Goal: Communication & Community: Answer question/provide support

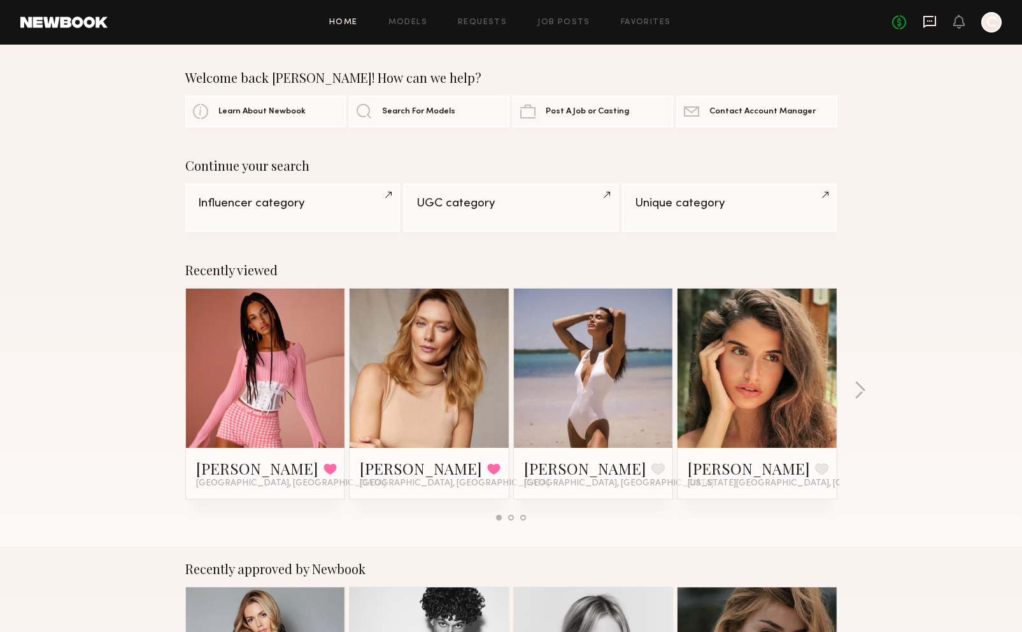
click at [931, 20] on icon at bounding box center [929, 20] width 5 height 1
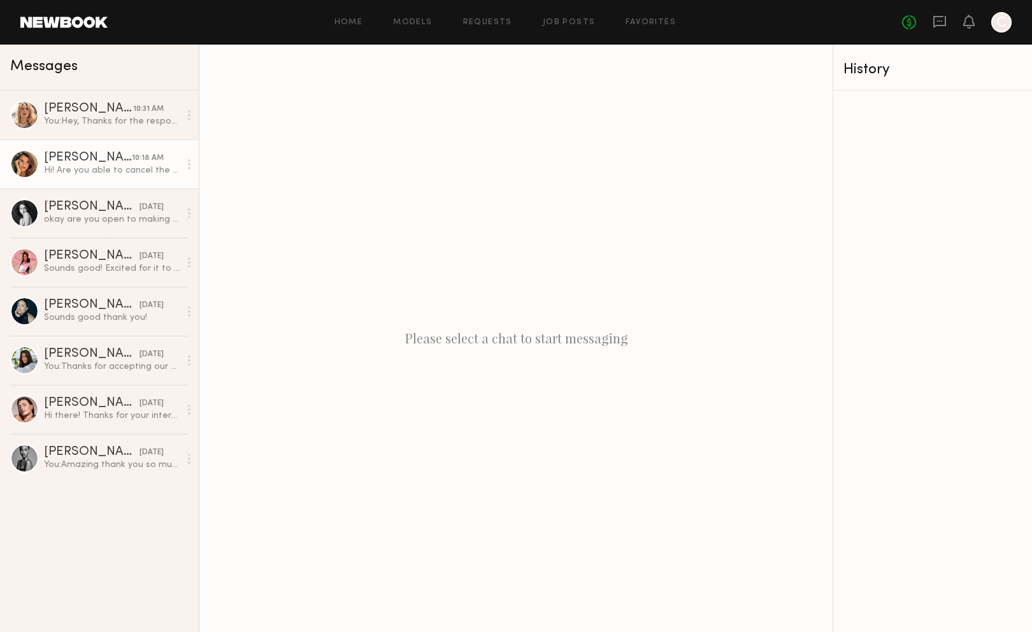
click at [76, 171] on div "Hi! Are you able to cancel the job please? Just want to make sure you don’t sen…" at bounding box center [112, 170] width 136 height 12
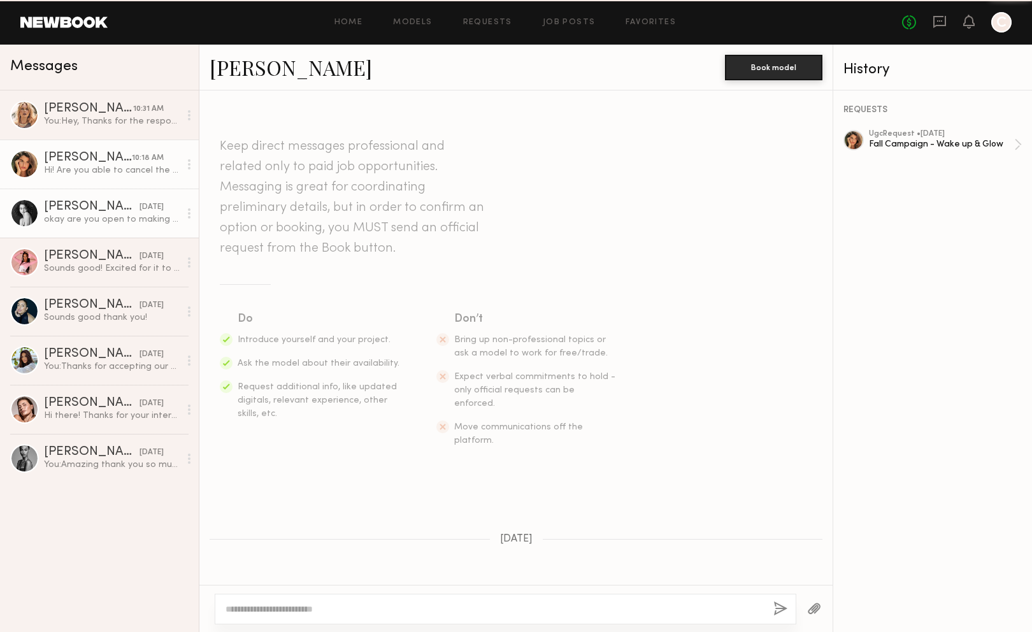
scroll to position [311, 0]
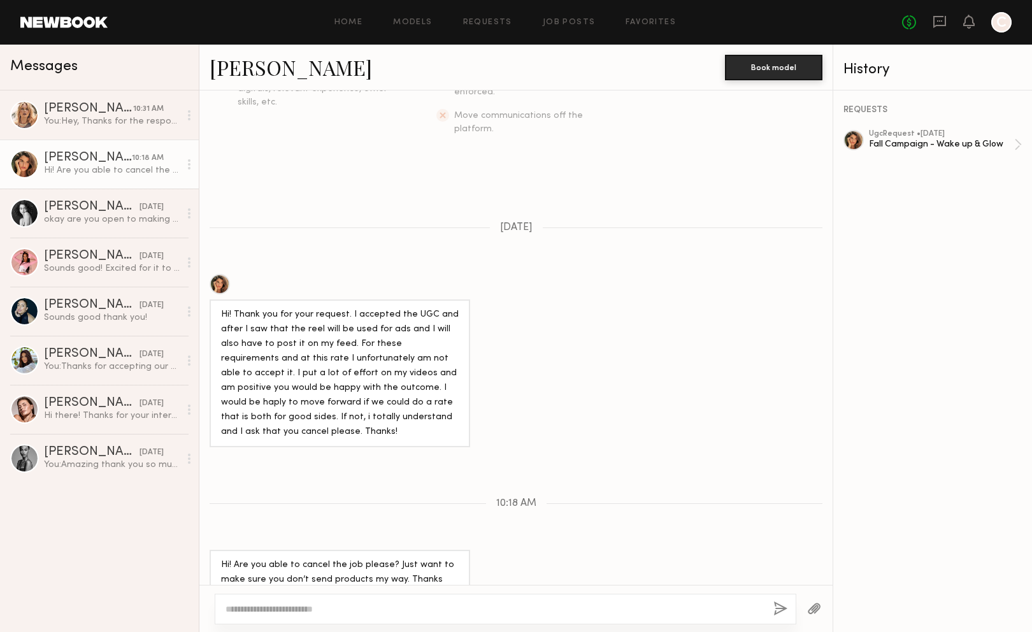
click at [1022, 145] on div "REQUESTS ugc Request • 08/21/2025 Fall Campaign - Wake up & Glow" at bounding box center [932, 360] width 199 height 541
click at [1013, 143] on div "Fall Campaign - Wake up & Glow" at bounding box center [941, 144] width 145 height 12
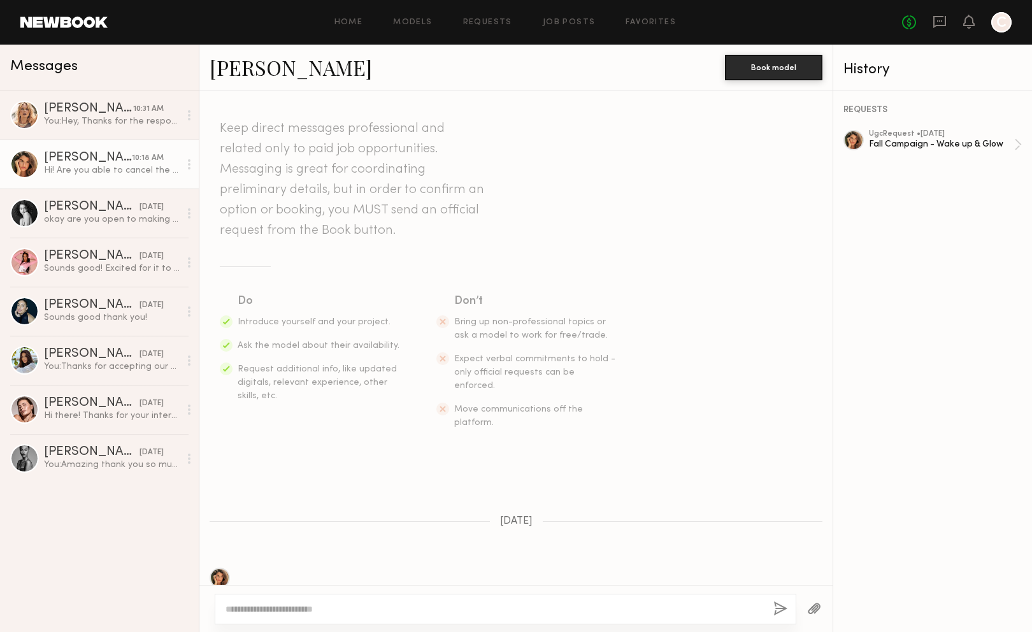
scroll to position [0, 0]
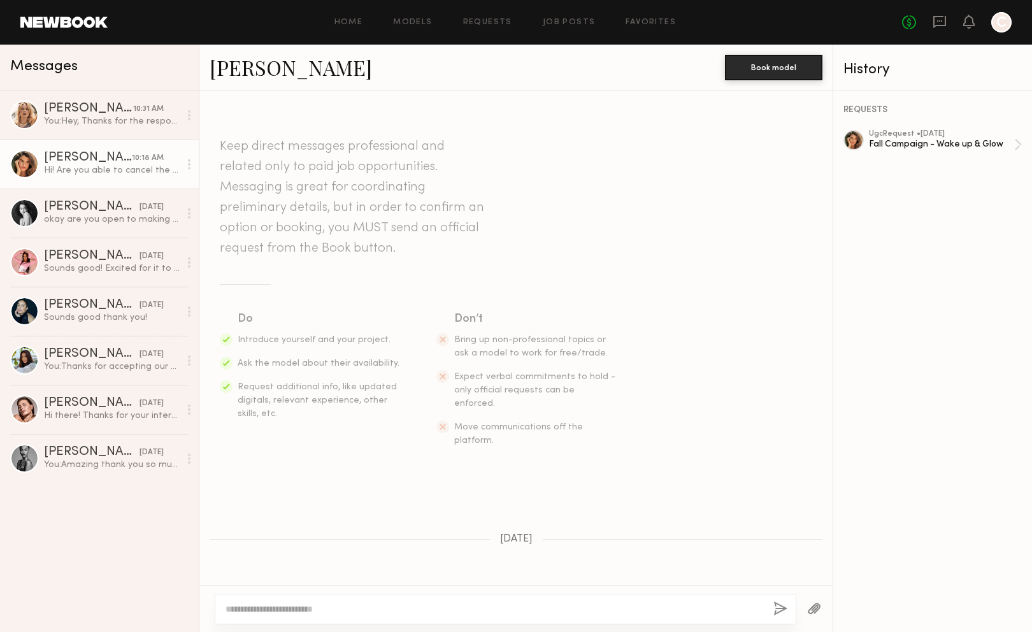
click at [190, 166] on icon at bounding box center [189, 164] width 3 height 10
click at [676, 288] on section "Keep direct messages professional and related only to paid job opportunities. M…" at bounding box center [516, 291] width 592 height 311
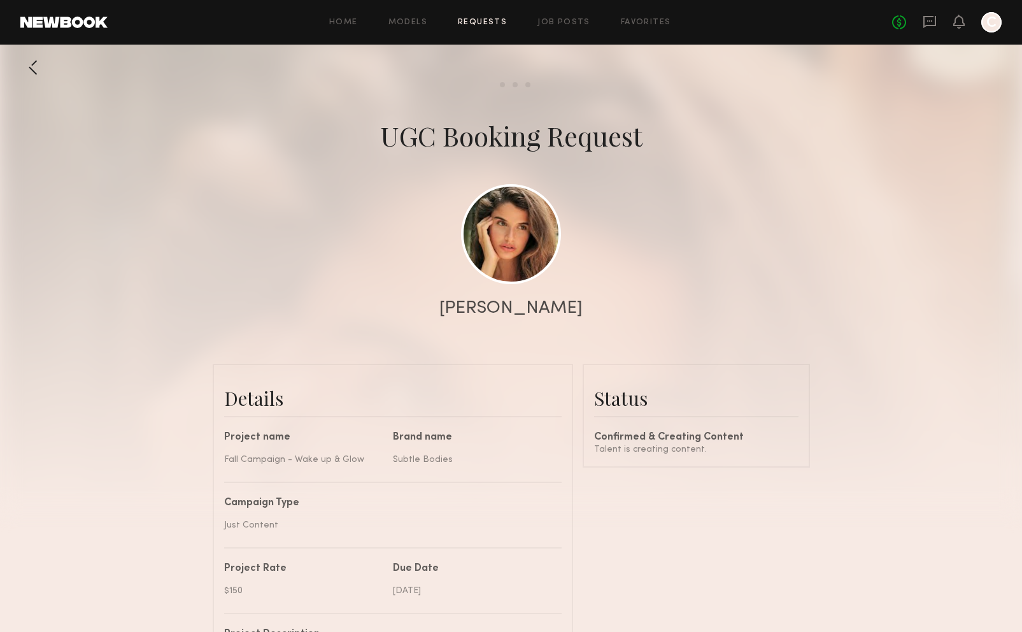
click at [517, 81] on div at bounding box center [511, 254] width 1022 height 509
click at [527, 82] on div at bounding box center [511, 254] width 1022 height 509
click at [559, 18] on link "Job Posts" at bounding box center [564, 22] width 53 height 8
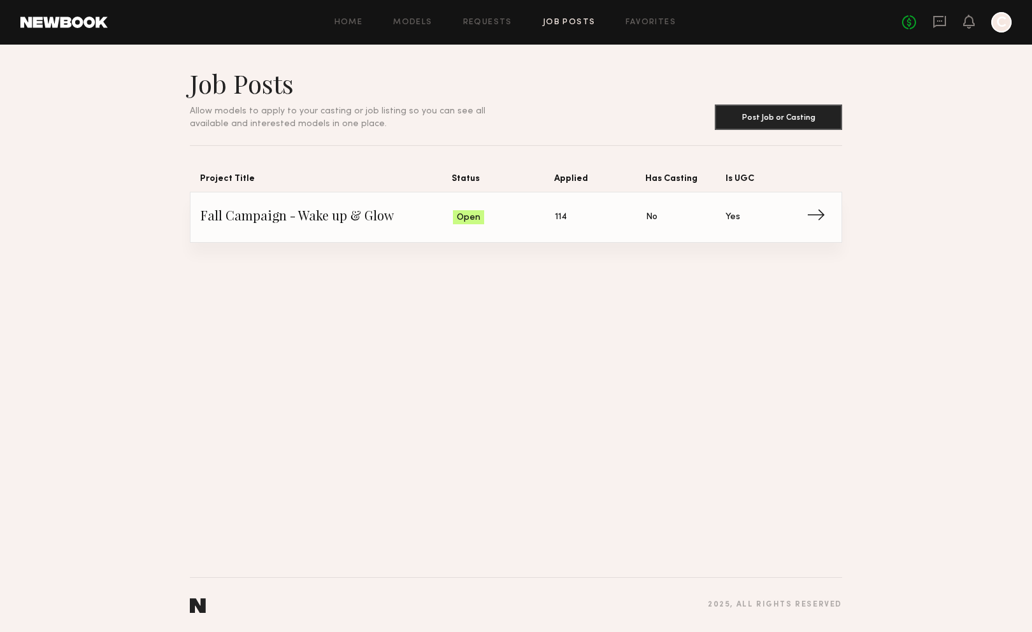
click at [431, 223] on span "Fall Campaign - Wake up & Glow" at bounding box center [327, 217] width 252 height 19
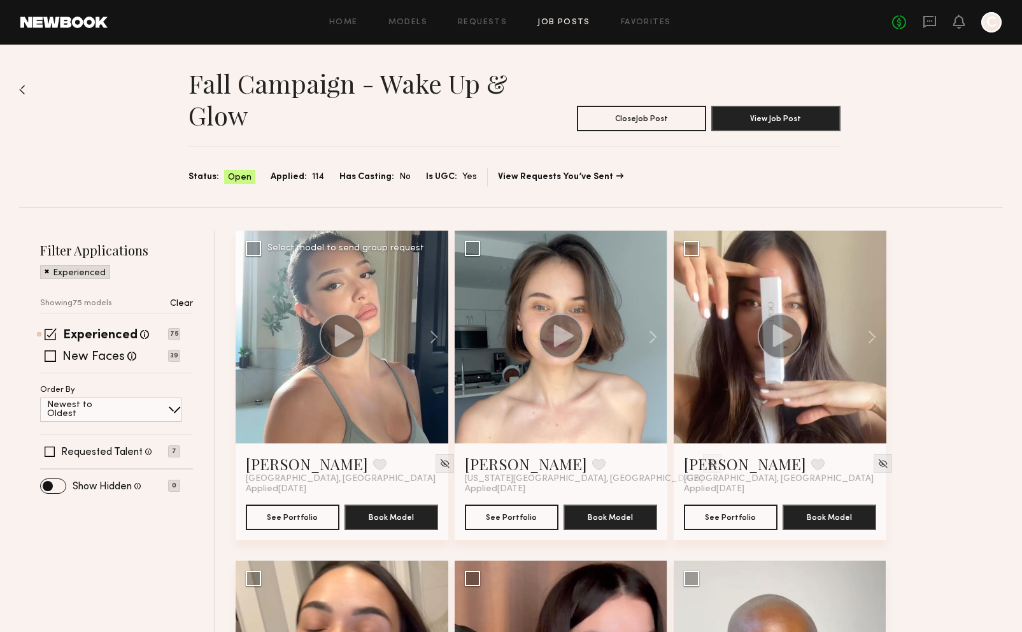
click at [348, 339] on icon at bounding box center [344, 335] width 20 height 22
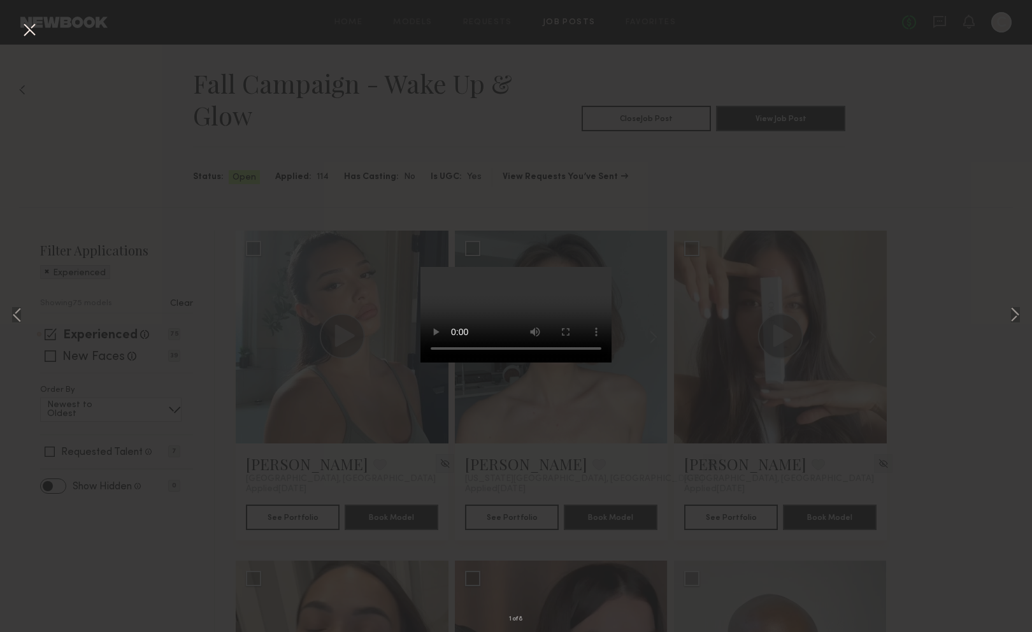
click at [843, 172] on div "1 of 8" at bounding box center [516, 316] width 1032 height 632
click at [31, 28] on button at bounding box center [29, 30] width 20 height 23
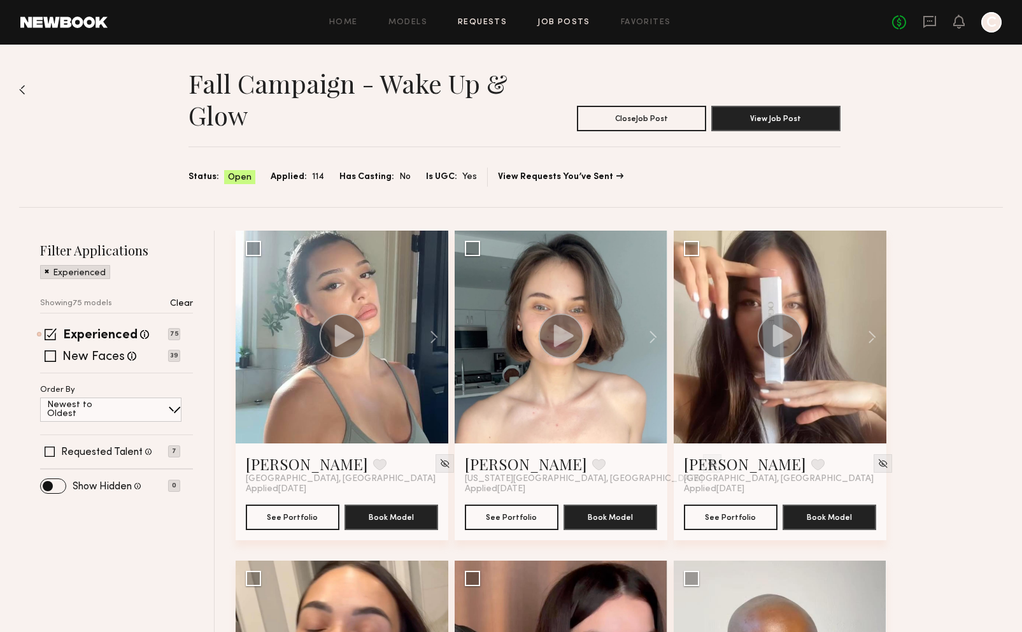
click at [479, 23] on link "Requests" at bounding box center [482, 22] width 49 height 8
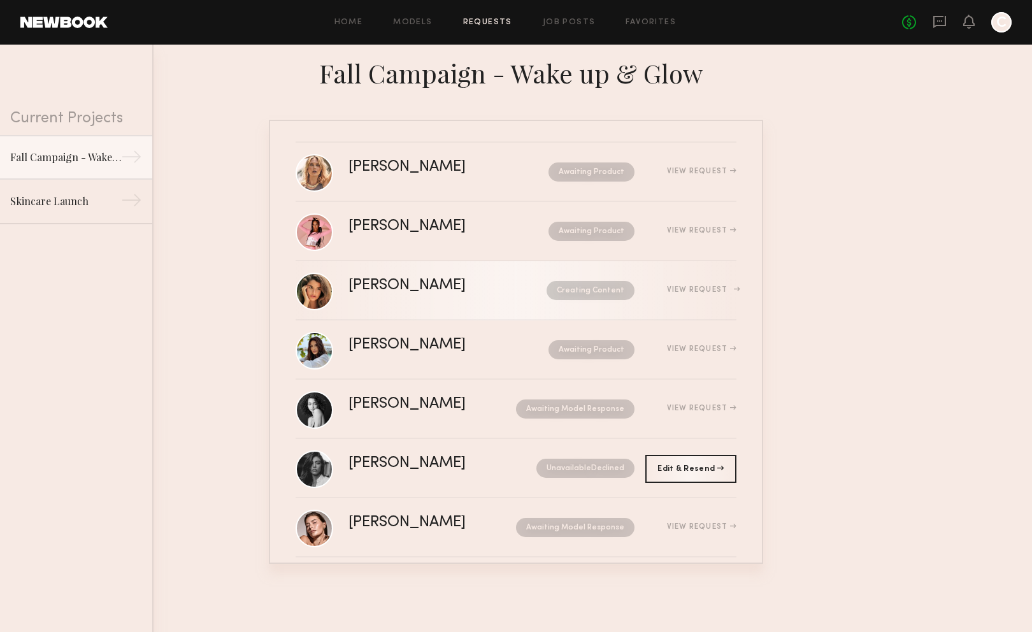
click at [454, 274] on link "Manuela G. Creating Content View Request" at bounding box center [516, 290] width 441 height 59
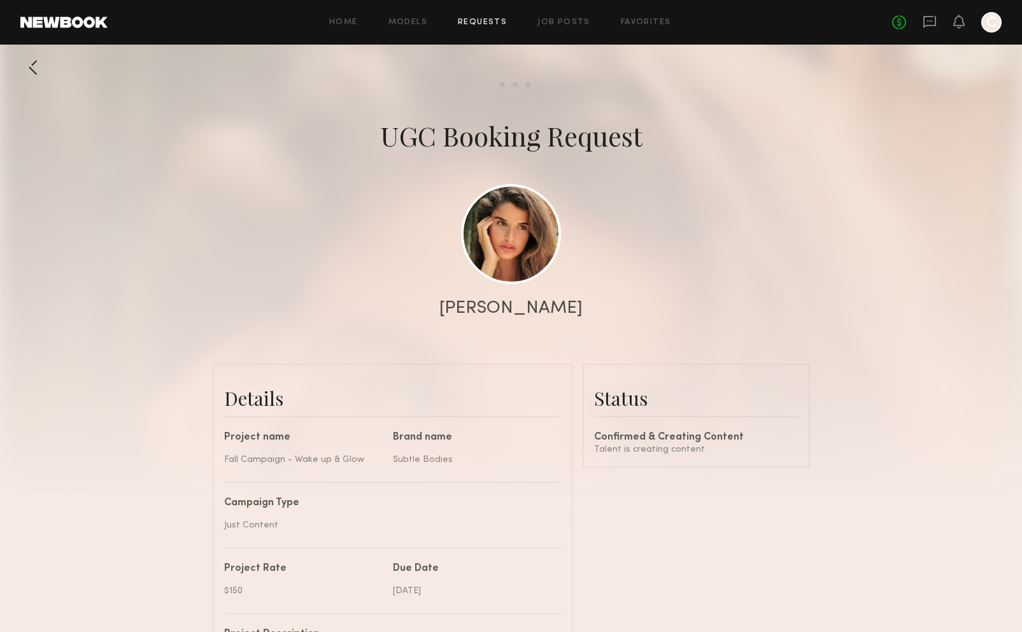
click at [995, 23] on div at bounding box center [991, 22] width 20 height 20
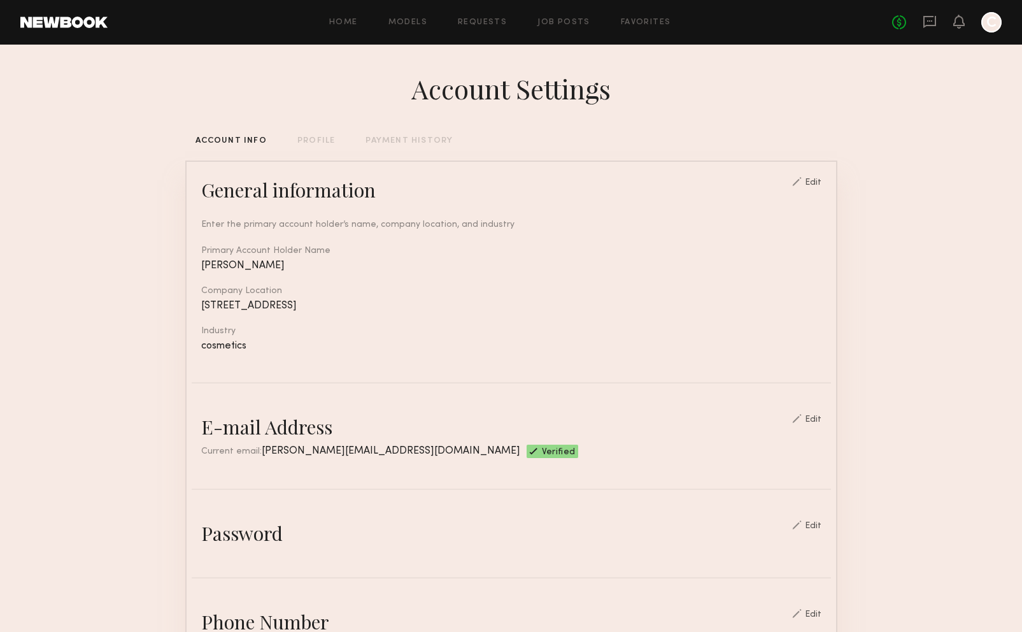
click at [931, 30] on div "No fees up to $5,000 C" at bounding box center [947, 22] width 110 height 20
click at [930, 28] on icon at bounding box center [930, 22] width 14 height 14
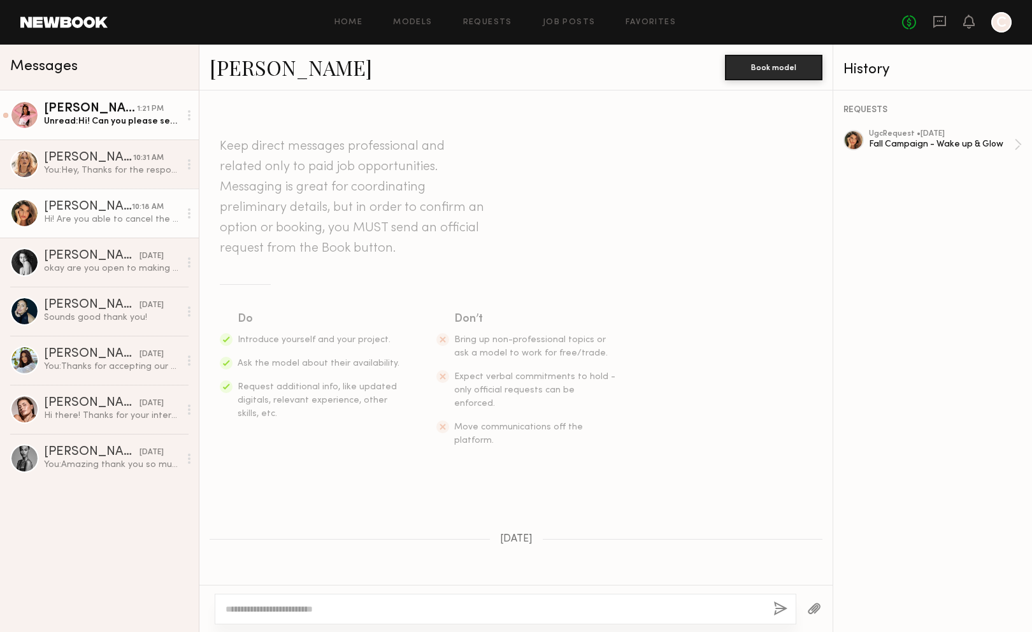
drag, startPoint x: 0, startPoint y: 0, endPoint x: 128, endPoint y: 130, distance: 182.4
click at [128, 130] on link "Zohara E. 1:21 PM Unread: Hi! Can you please send me the tracking details?" at bounding box center [99, 114] width 199 height 49
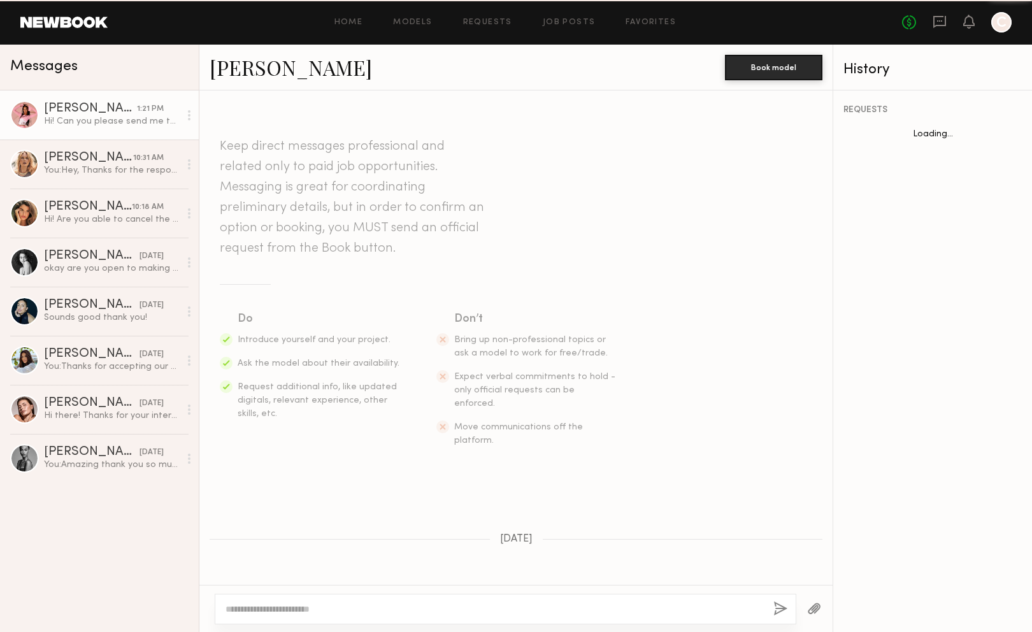
scroll to position [343, 0]
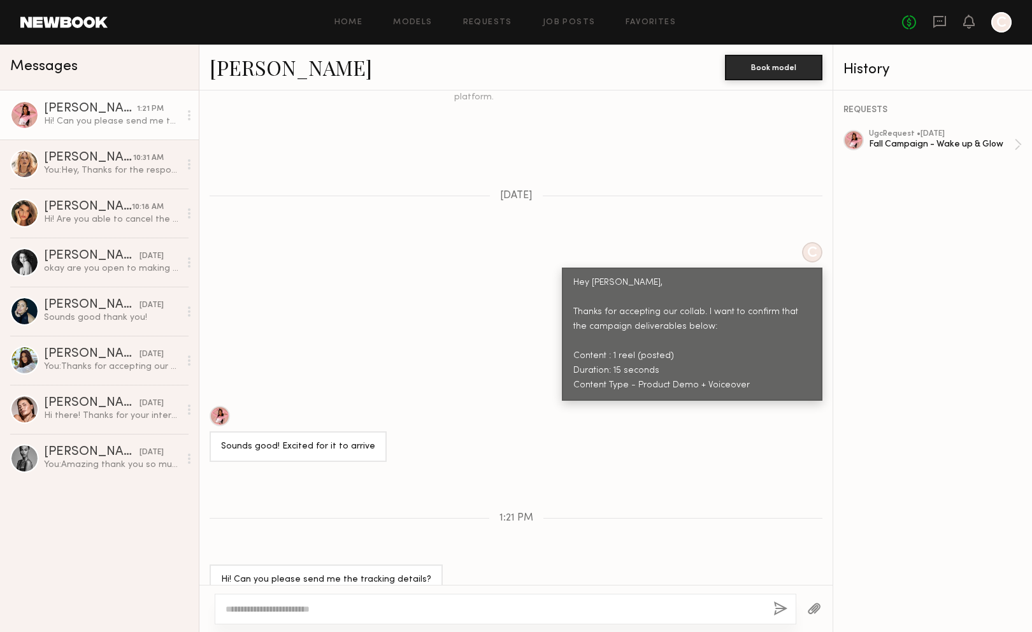
click at [436, 598] on div at bounding box center [505, 609] width 581 height 31
click at [450, 618] on div at bounding box center [505, 609] width 581 height 31
click at [474, 605] on textarea at bounding box center [494, 608] width 538 height 13
click at [61, 160] on div "[PERSON_NAME]" at bounding box center [88, 158] width 89 height 13
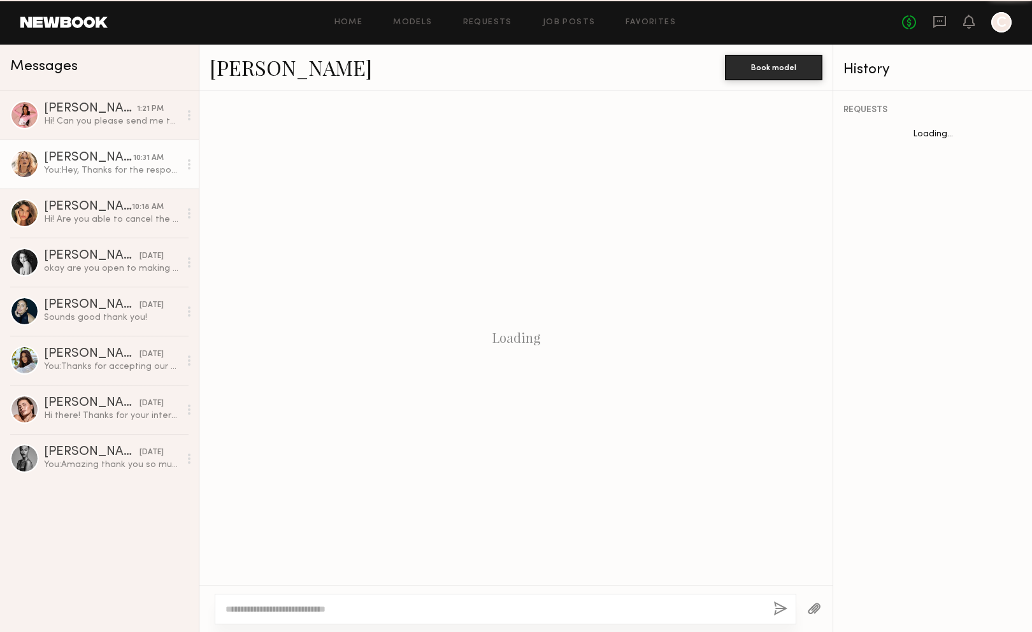
scroll to position [132, 0]
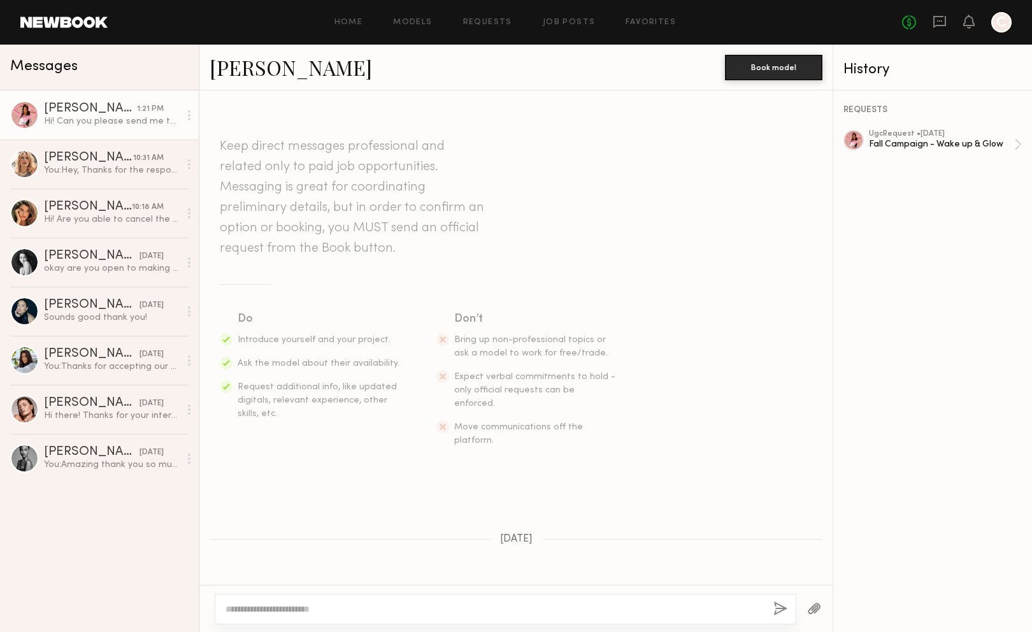
scroll to position [343, 0]
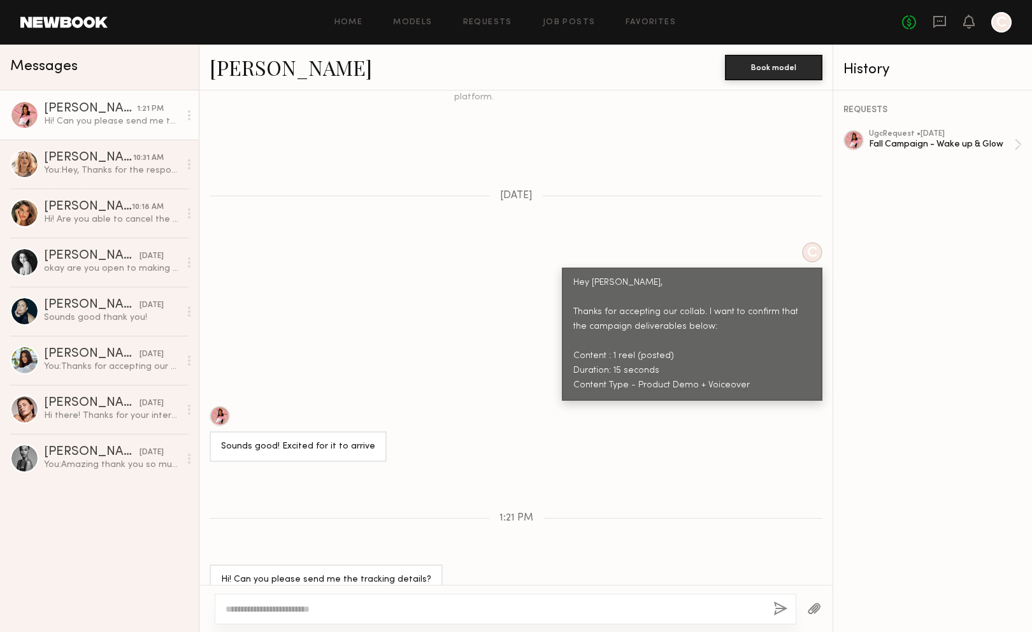
click at [220, 406] on div at bounding box center [220, 416] width 20 height 20
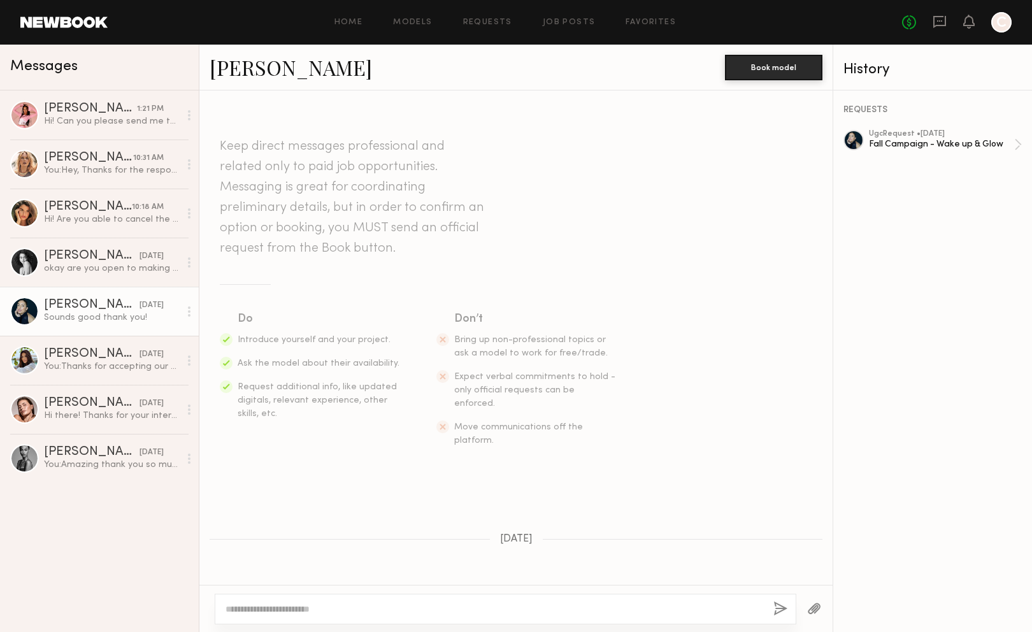
scroll to position [373, 0]
